Goal: Find specific page/section: Find specific page/section

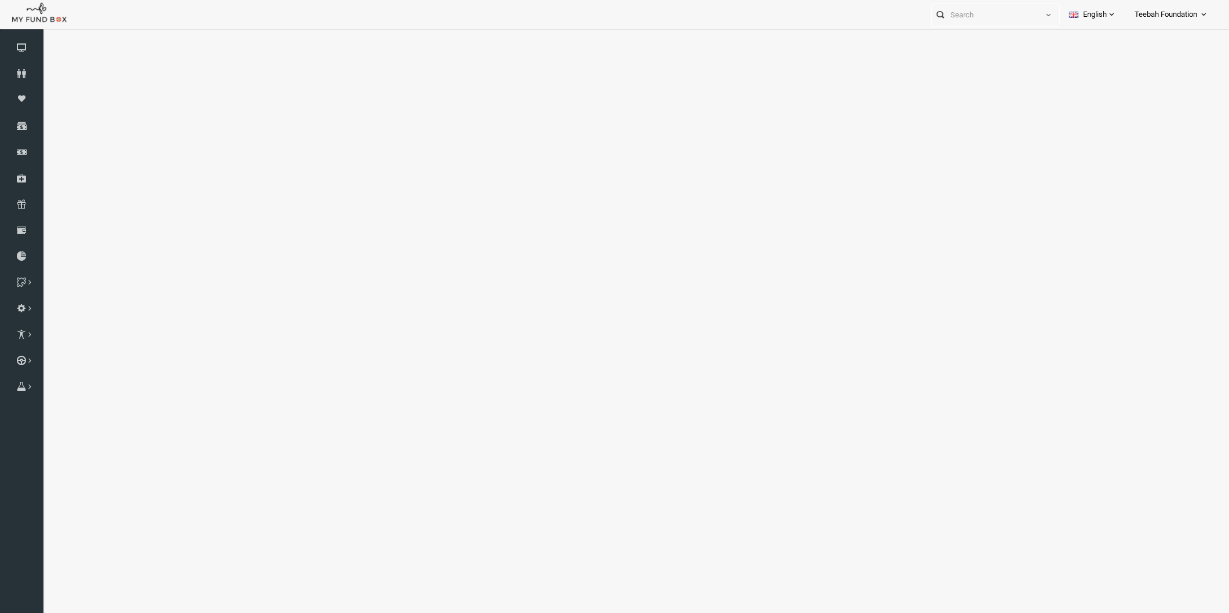
select select "100"
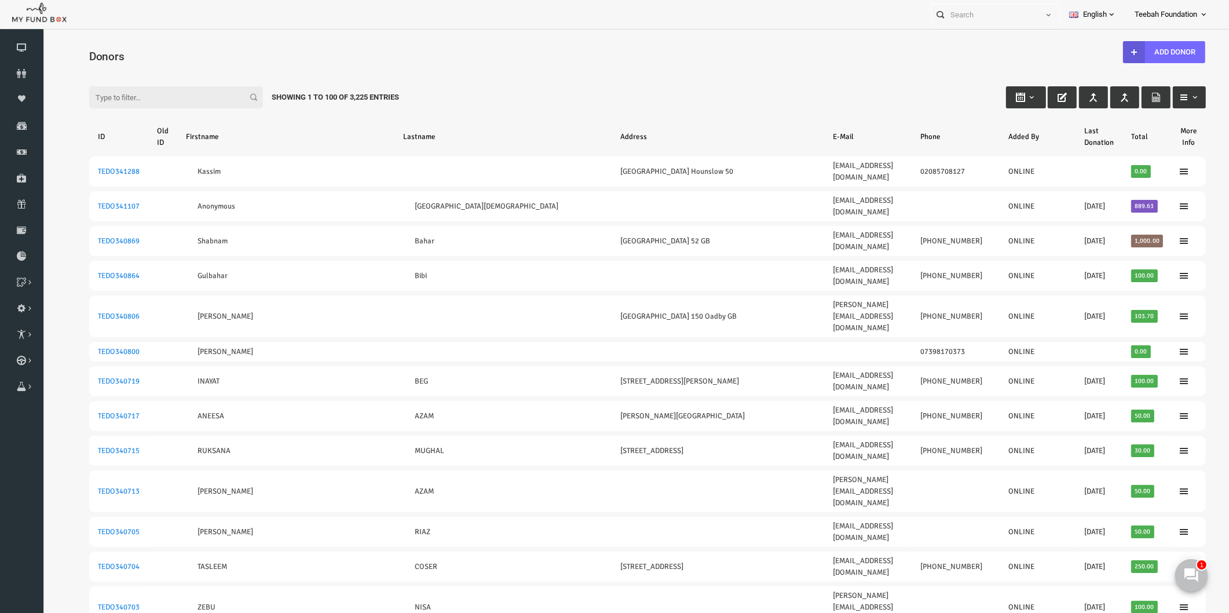
click at [109, 97] on input "Filter:" at bounding box center [152, 97] width 174 height 22
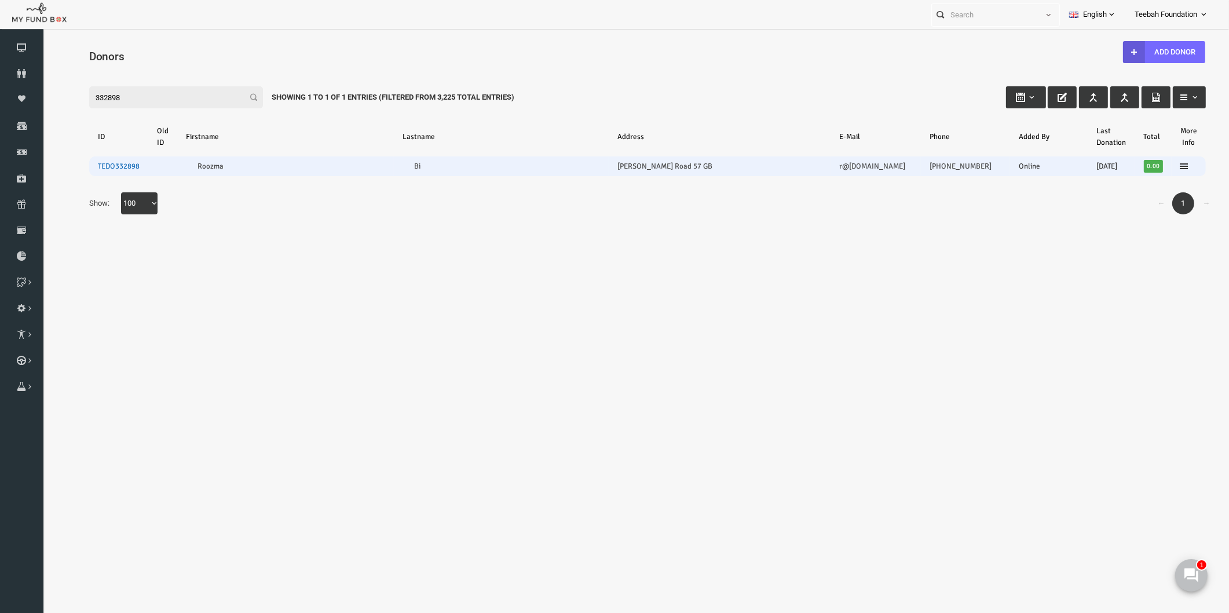
type input "332898"
click at [98, 165] on link "TEDO332898" at bounding box center [95, 166] width 42 height 9
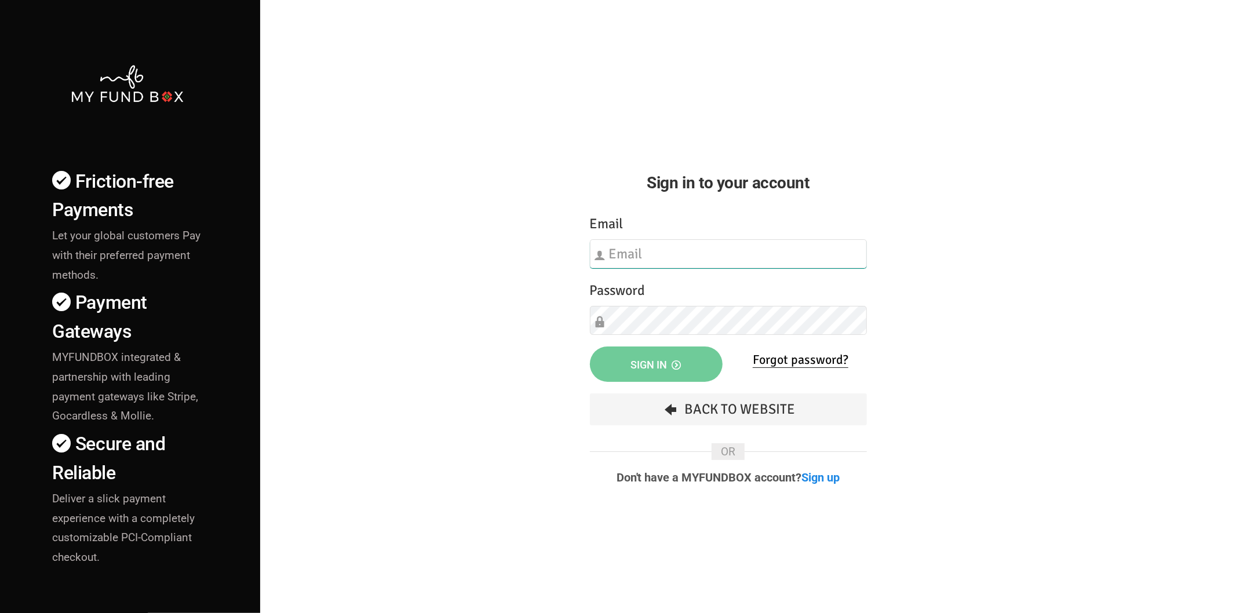
type input "[EMAIL_ADDRESS][DOMAIN_NAME]"
click at [604, 375] on button "Sign in" at bounding box center [656, 363] width 133 height 35
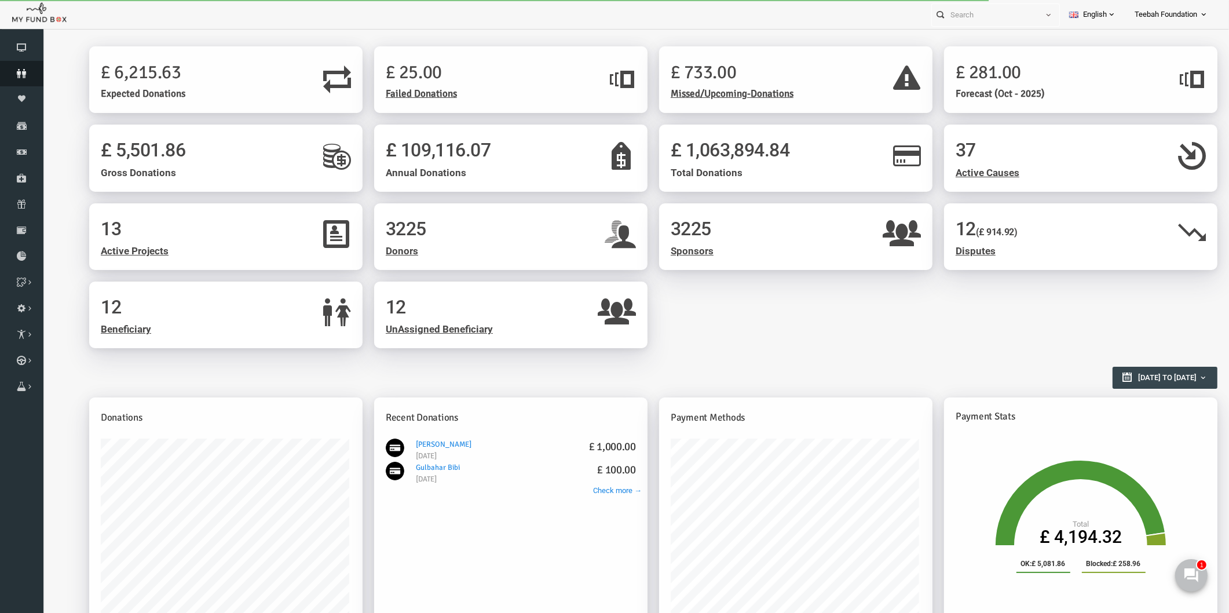
click at [25, 65] on link "Donors" at bounding box center [21, 73] width 43 height 25
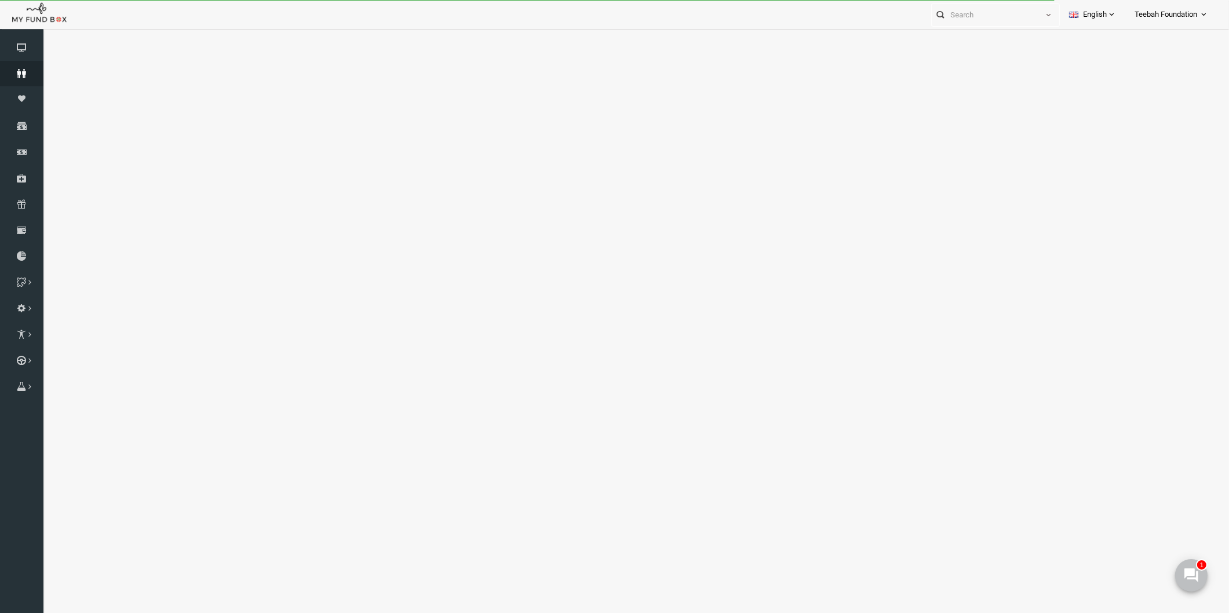
select select "100"
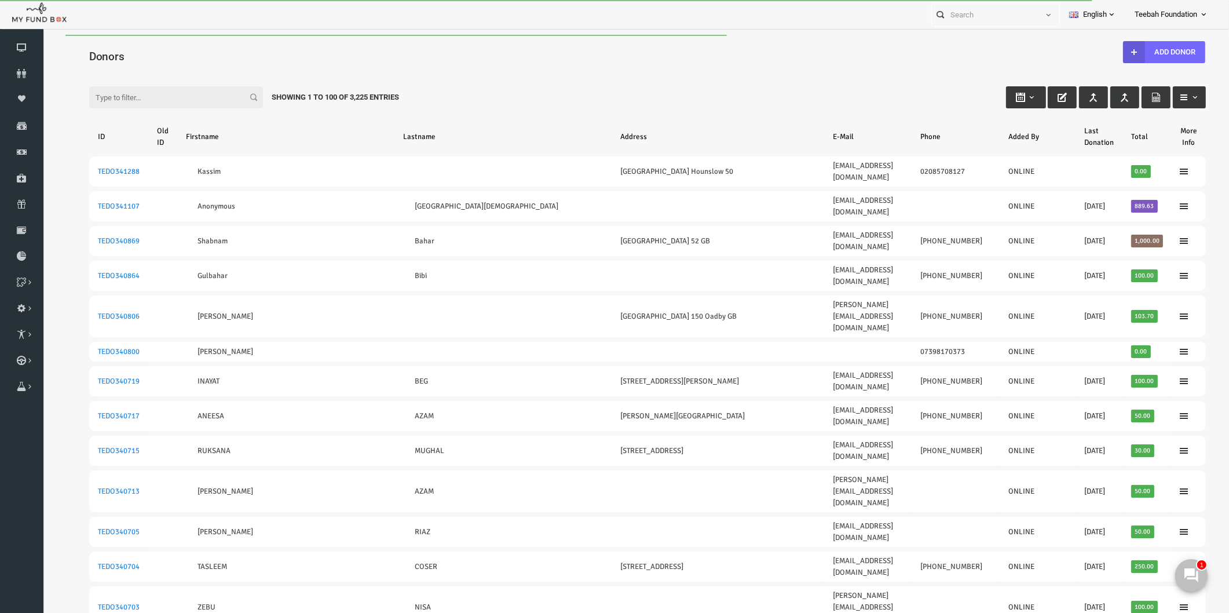
click at [162, 94] on input "Filter:" at bounding box center [152, 97] width 174 height 22
paste input "332898"
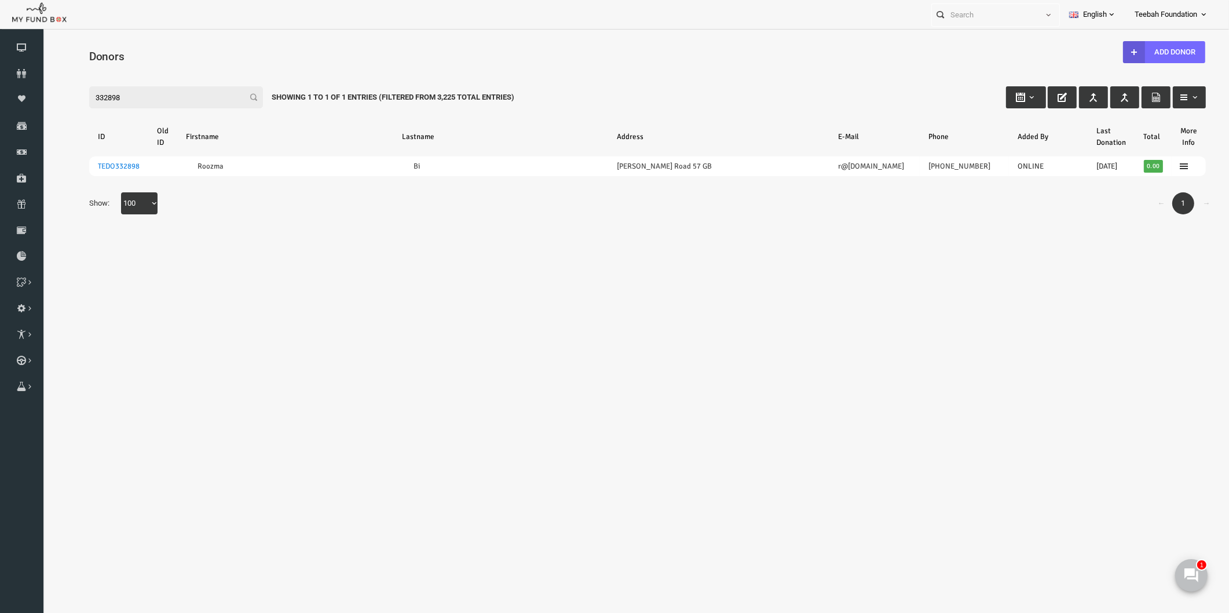
type input "332898"
click at [495, 232] on div "Search: By ID: Note :ID should be atleast 5 digits By Name: Note :Name should b…" at bounding box center [623, 148] width 1163 height 178
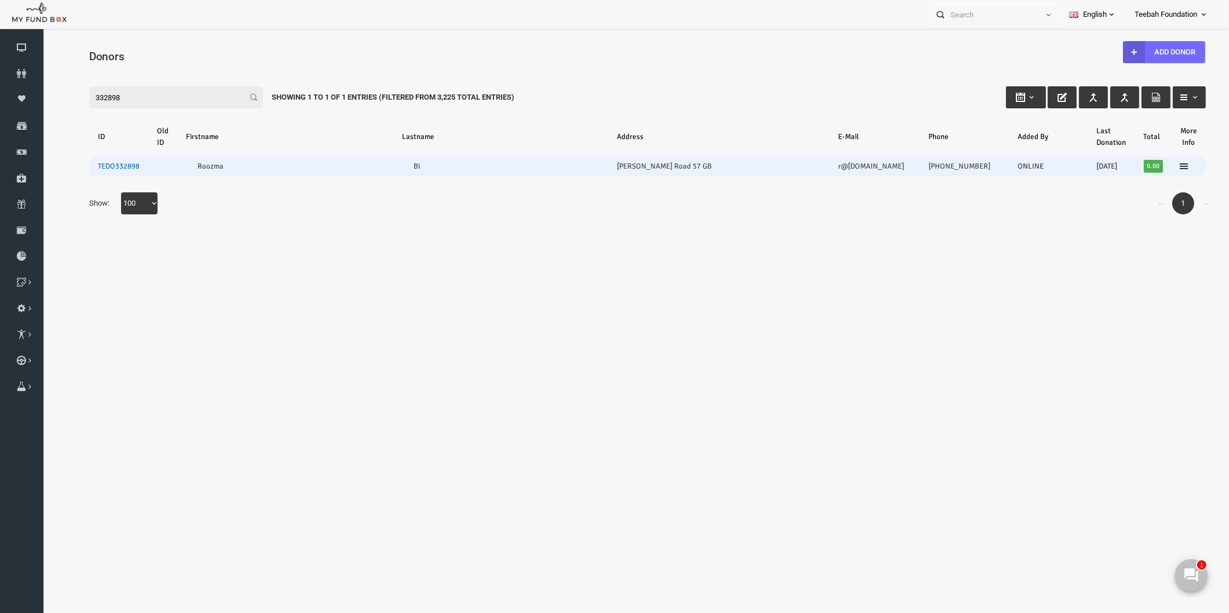
click at [102, 165] on link "TEDO332898" at bounding box center [95, 166] width 42 height 9
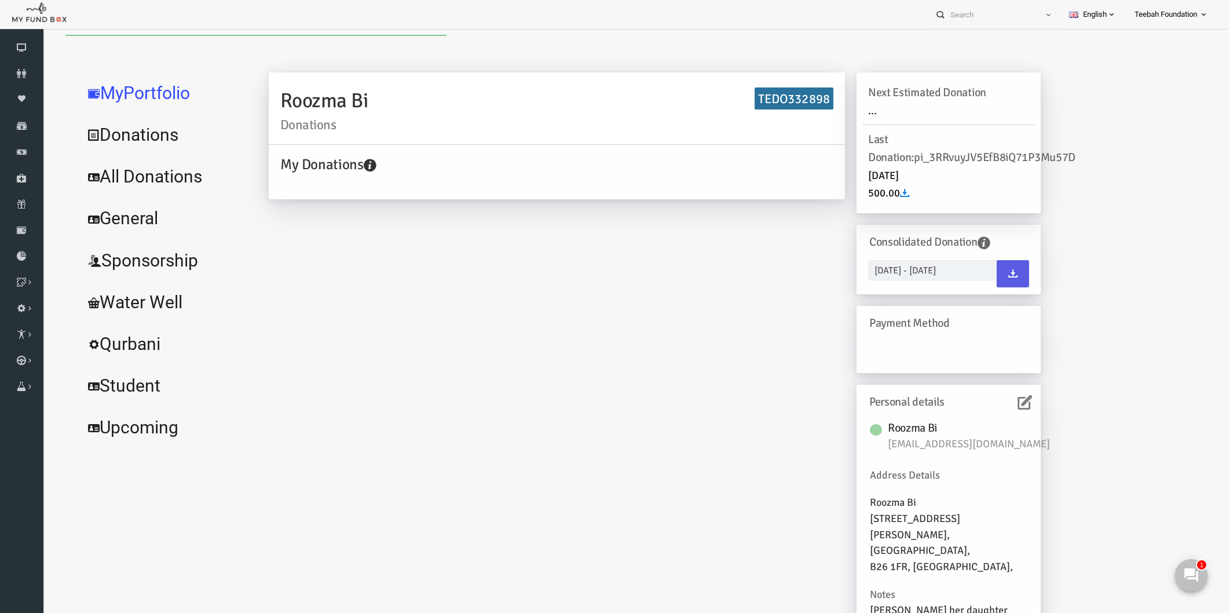
click at [109, 170] on link "All Donations" at bounding box center [141, 177] width 174 height 42
select select "100"
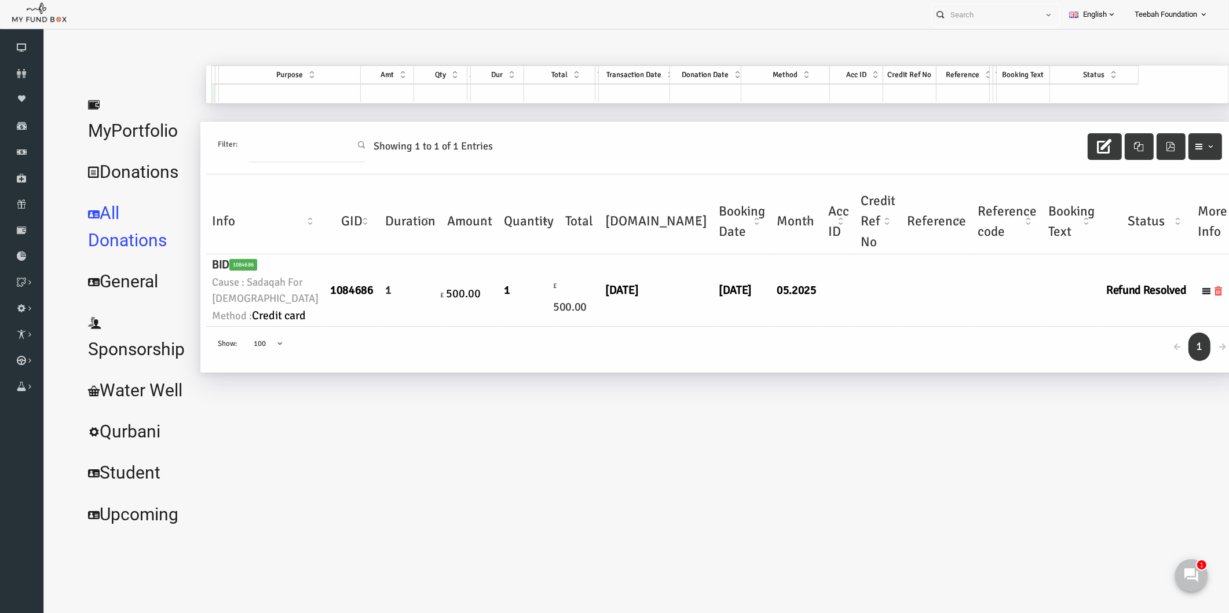
drag, startPoint x: 609, startPoint y: 475, endPoint x: 603, endPoint y: 473, distance: 6.6
click at [609, 475] on body "Donor Not Found Beneficiary Not Found Partner Not Found!!!! Please Fill out thi…" at bounding box center [623, 340] width 1163 height 611
click at [570, 327] on td "£ 500.00" at bounding box center [556, 290] width 40 height 72
click at [108, 104] on link "MyPortfolio" at bounding box center [112, 117] width 117 height 68
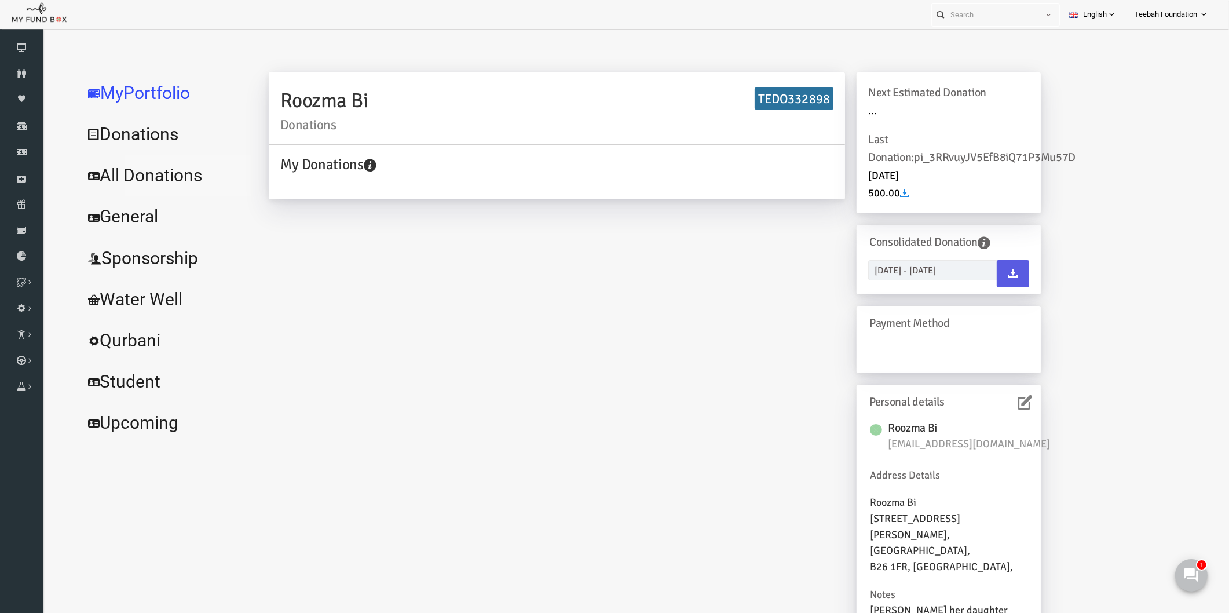
click at [130, 176] on link "All Donations" at bounding box center [141, 176] width 174 height 42
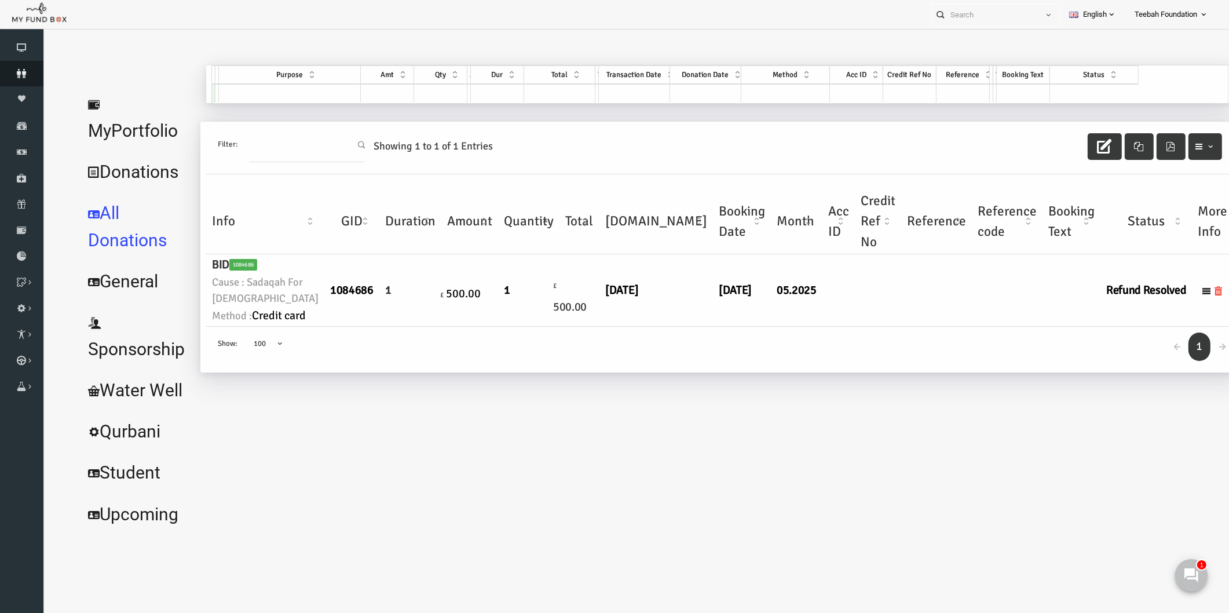
click at [21, 70] on icon at bounding box center [21, 73] width 43 height 9
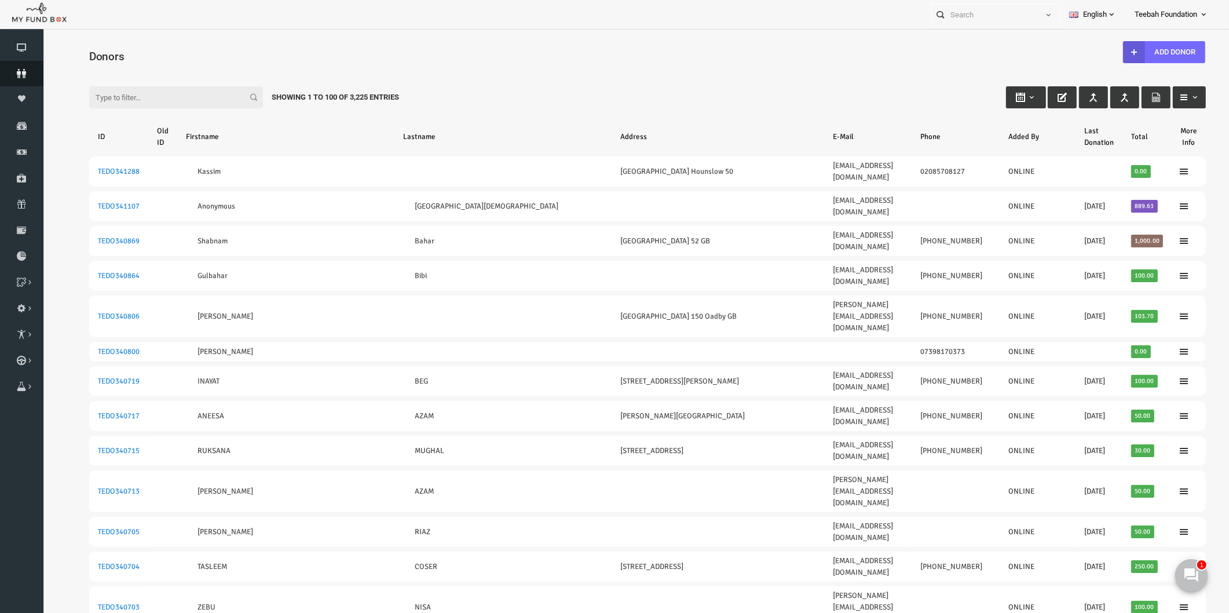
click at [21, 78] on icon at bounding box center [21, 73] width 43 height 9
click at [20, 71] on icon at bounding box center [21, 73] width 43 height 9
click at [24, 72] on icon at bounding box center [21, 73] width 43 height 9
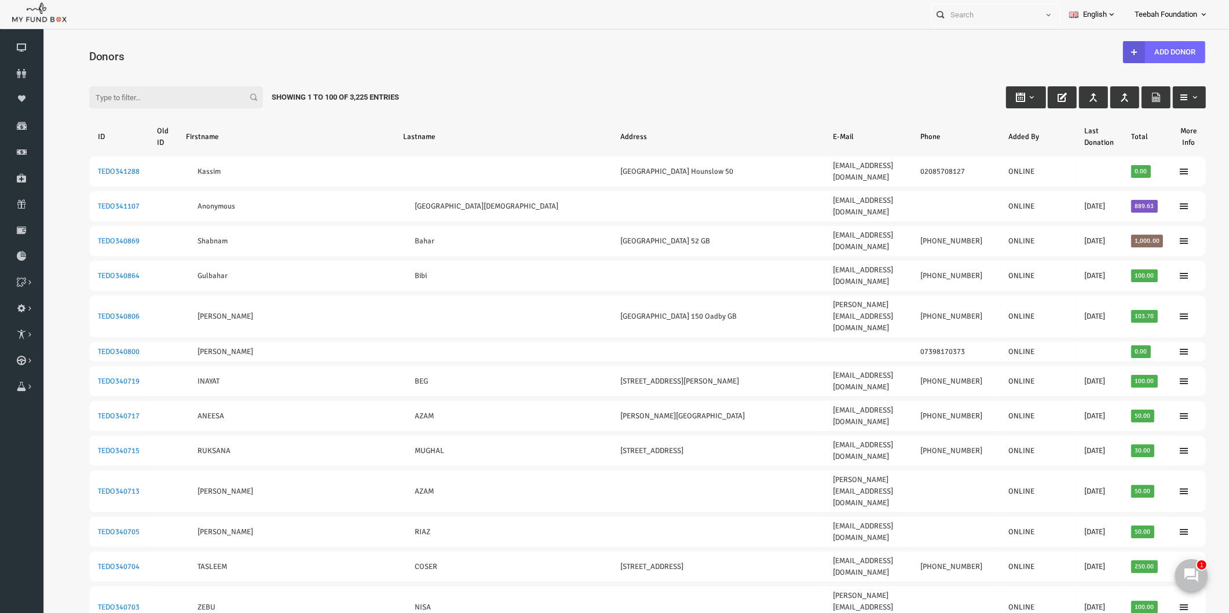
click at [29, 72] on icon at bounding box center [21, 73] width 43 height 9
click at [162, 56] on h4 "Donors" at bounding box center [629, 56] width 1129 height 17
click at [2, 76] on icon at bounding box center [21, 73] width 43 height 9
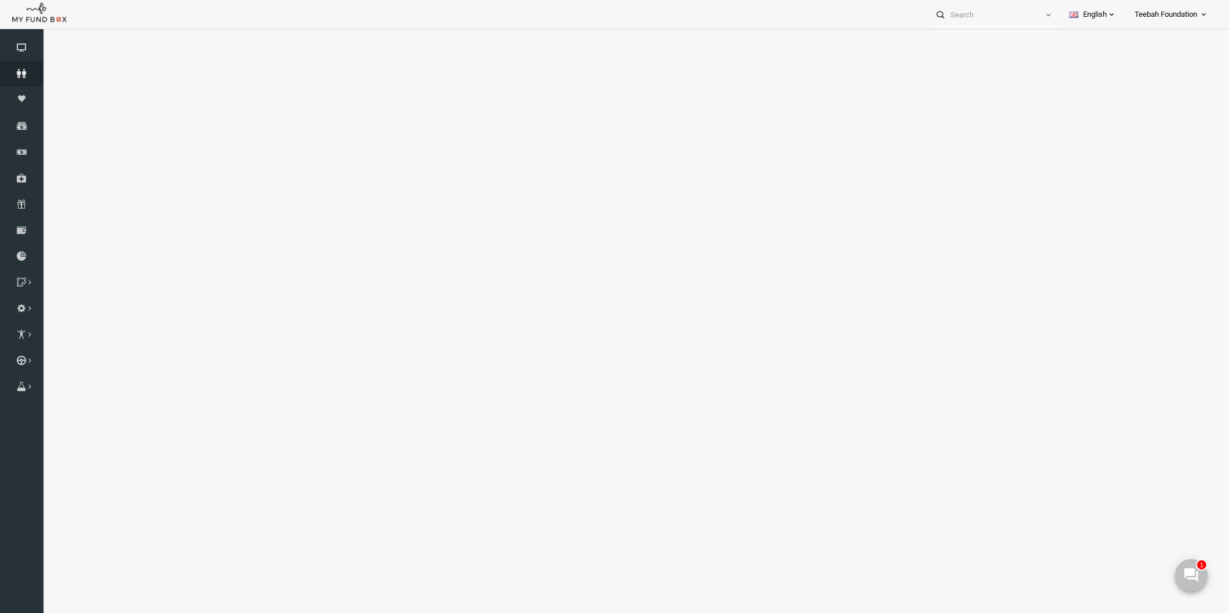
select select "100"
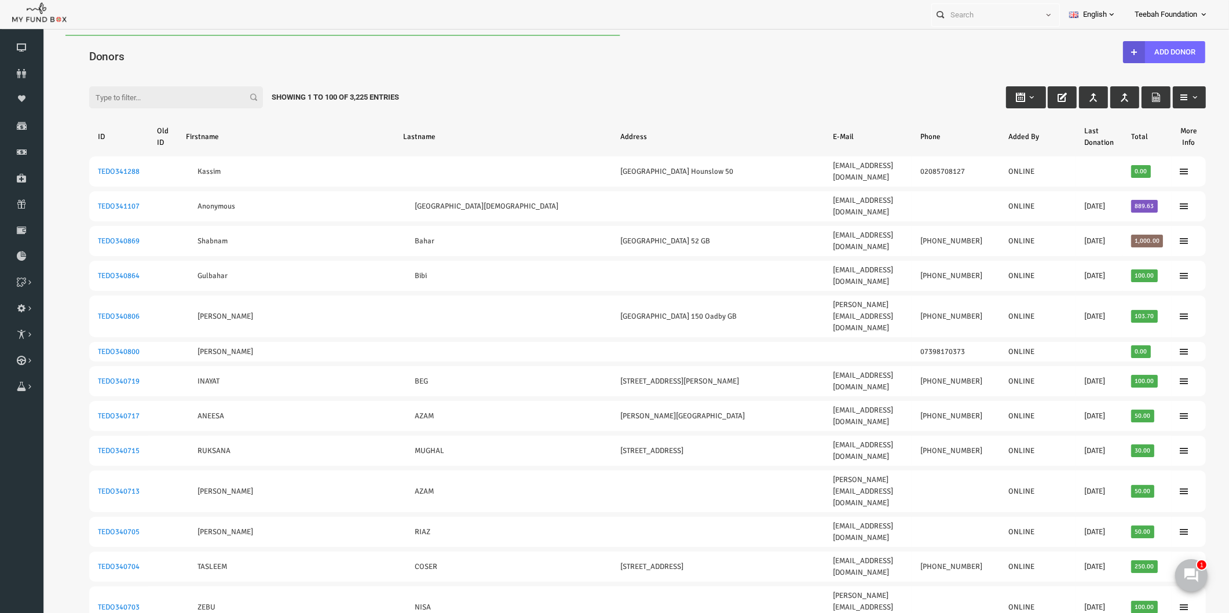
click at [755, 83] on div "Filter: Showing 1 to 100 of 3,225 Entries" at bounding box center [624, 86] width 1140 height 31
click at [613, 100] on div "Filter: Showing 1 to 100 of 3,225 Entries" at bounding box center [624, 86] width 1140 height 31
click at [614, 94] on div "Filter: Showing 1 to 100 of 3,225 Entries" at bounding box center [624, 86] width 1140 height 31
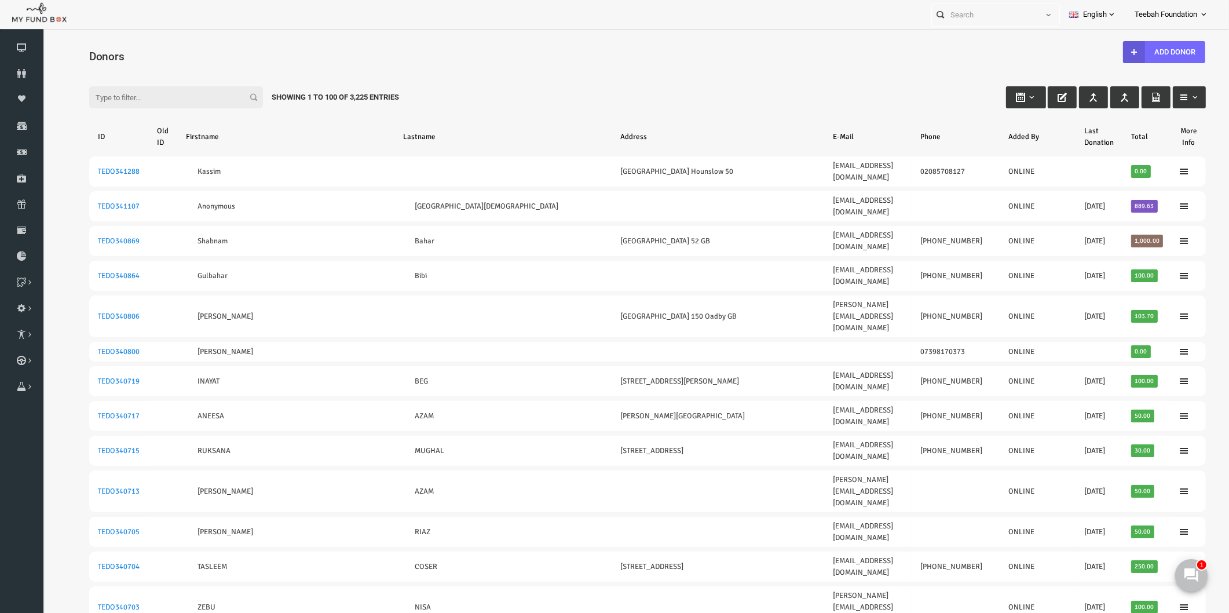
click at [267, 95] on div "Showing 1 to 100 of 3,225 Entries" at bounding box center [311, 97] width 145 height 22
